Goal: Transaction & Acquisition: Purchase product/service

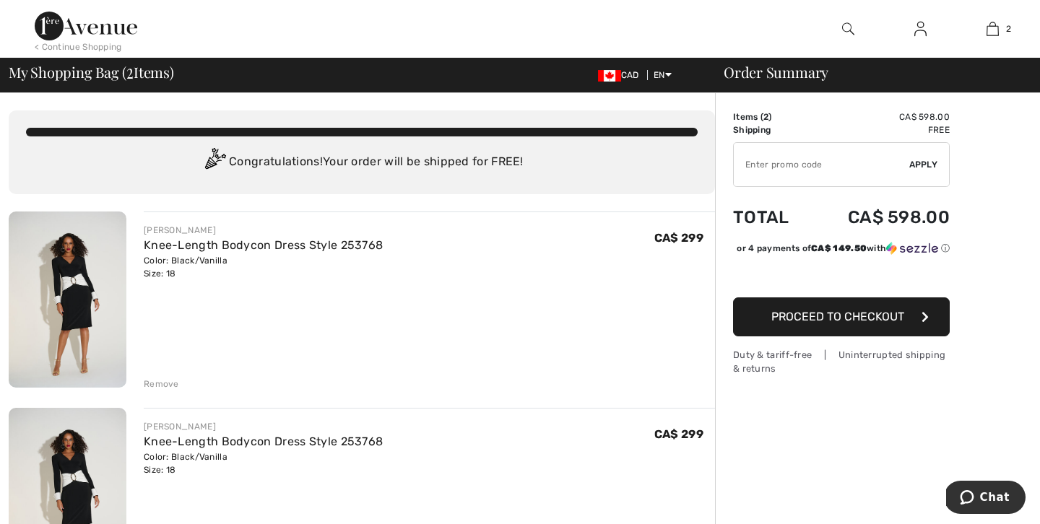
type input "SALEAVENUE"
type input "NEW15"
type input "SALEAVENUE"
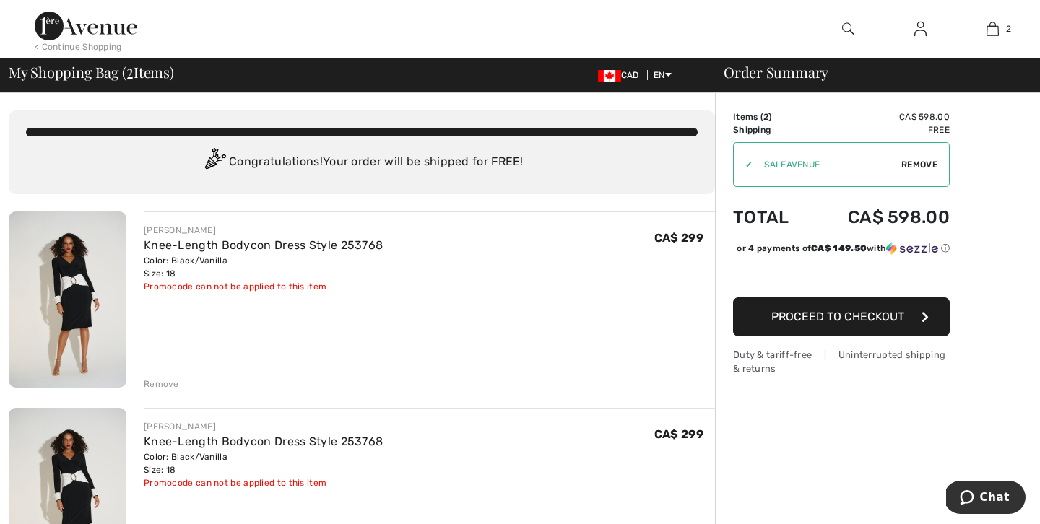
click at [166, 385] on div "Remove" at bounding box center [161, 384] width 35 height 13
